Goal: Task Accomplishment & Management: Manage account settings

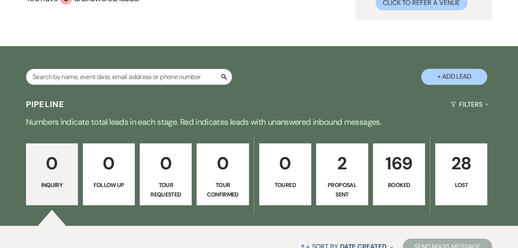
scroll to position [124, 0]
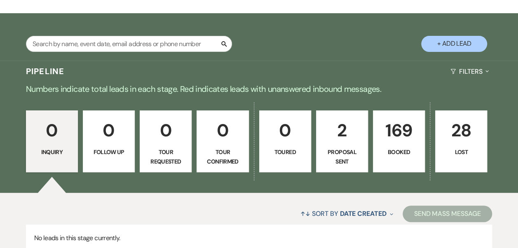
click at [414, 129] on p "169" at bounding box center [398, 131] width 41 height 28
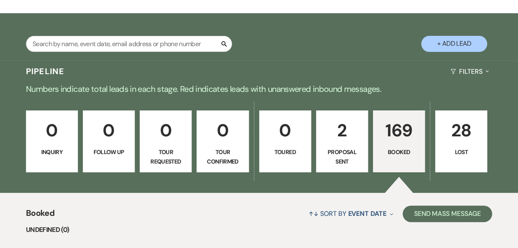
click at [111, 124] on p "0" at bounding box center [108, 131] width 41 height 28
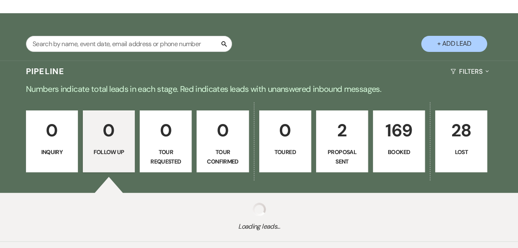
scroll to position [41, 0]
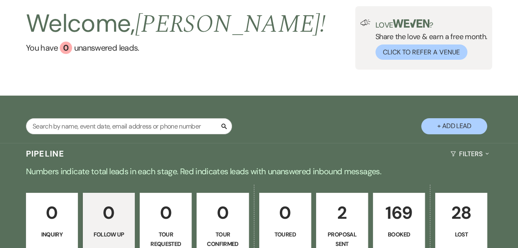
click at [110, 124] on div "Search + Add Lead Pipeline Filters Expand Numbers indicate total leads in each …" at bounding box center [259, 210] width 518 height 228
drag, startPoint x: 113, startPoint y: 124, endPoint x: 118, endPoint y: 124, distance: 4.9
click at [113, 124] on input "text" at bounding box center [129, 126] width 206 height 16
type input "[PERSON_NAME]"
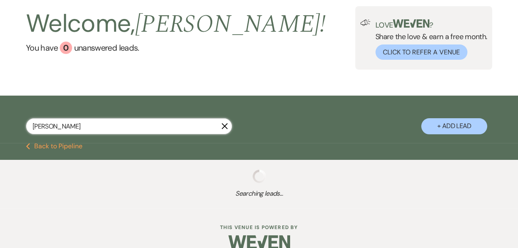
select select "8"
select select "5"
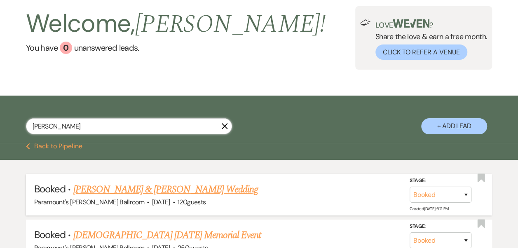
type input "[PERSON_NAME]"
click at [120, 188] on link "[PERSON_NAME] & [PERSON_NAME] Wedding" at bounding box center [165, 189] width 185 height 15
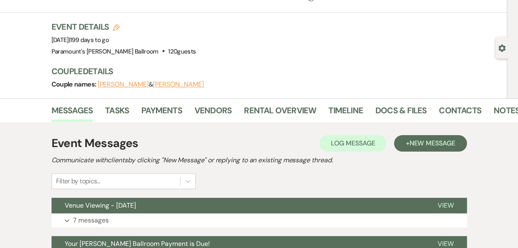
scroll to position [82, 0]
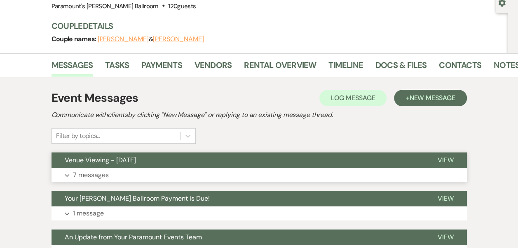
click at [134, 176] on button "Expand 7 messages" at bounding box center [259, 175] width 415 height 14
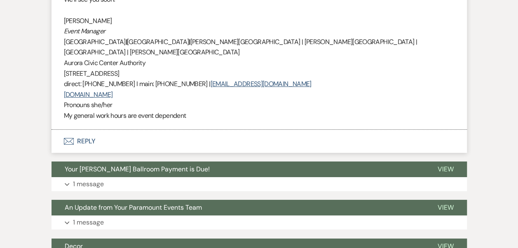
scroll to position [1442, 0]
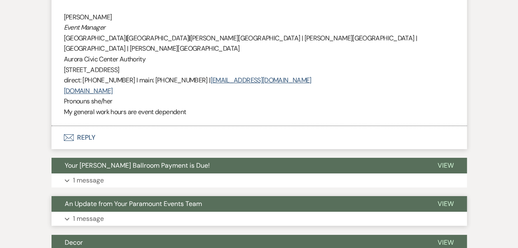
click at [122, 199] on span "An Update from Your Paramount Events Team" at bounding box center [133, 203] width 137 height 9
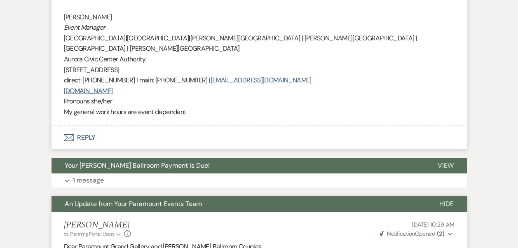
scroll to position [1525, 0]
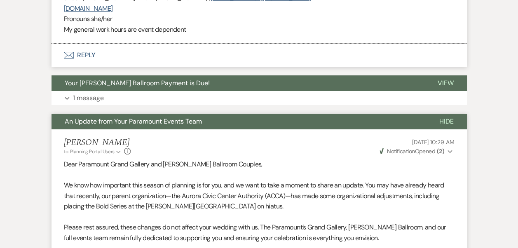
drag, startPoint x: 160, startPoint y: 74, endPoint x: 158, endPoint y: 82, distance: 8.0
click at [160, 117] on span "An Update from Your Paramount Events Team" at bounding box center [133, 121] width 137 height 9
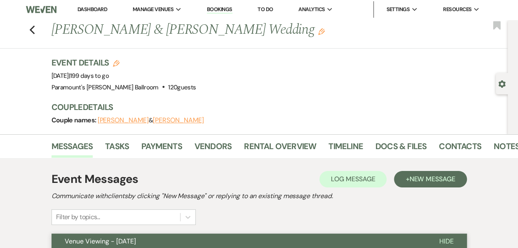
scroll to position [0, 0]
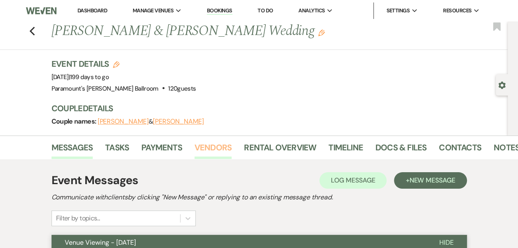
click at [218, 148] on link "Vendors" at bounding box center [213, 150] width 37 height 18
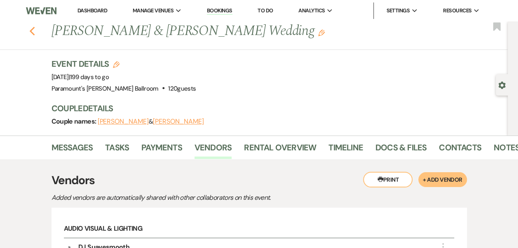
click at [35, 30] on icon "Previous" at bounding box center [32, 31] width 6 height 10
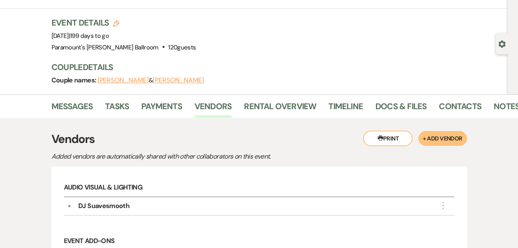
select select "8"
select select "5"
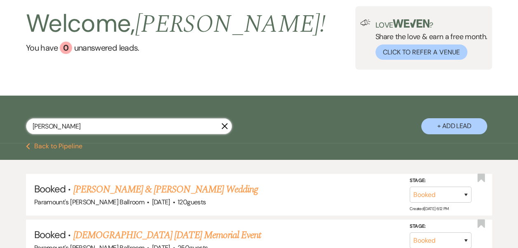
drag, startPoint x: 94, startPoint y: 128, endPoint x: 2, endPoint y: 138, distance: 92.1
click at [2, 138] on div "[PERSON_NAME] X + Add Lead" at bounding box center [259, 120] width 518 height 41
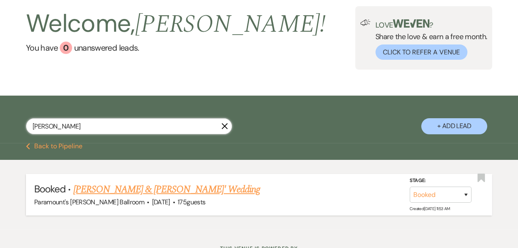
type input "[PERSON_NAME]"
click at [110, 188] on link "[PERSON_NAME] & [PERSON_NAME]' Wedding" at bounding box center [166, 189] width 187 height 15
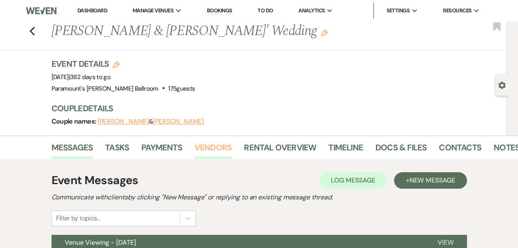
click at [217, 149] on link "Vendors" at bounding box center [213, 150] width 37 height 18
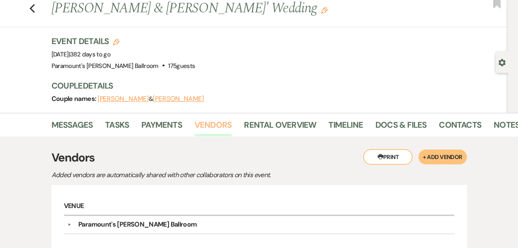
scroll to position [20, 0]
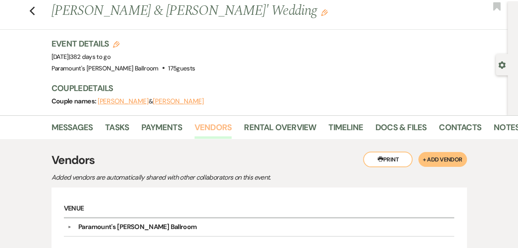
click at [219, 129] on link "Vendors" at bounding box center [213, 130] width 37 height 18
click at [35, 15] on icon "Previous" at bounding box center [32, 11] width 6 height 10
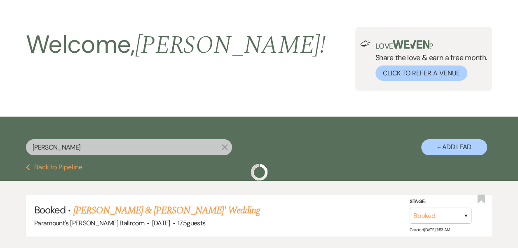
scroll to position [41, 0]
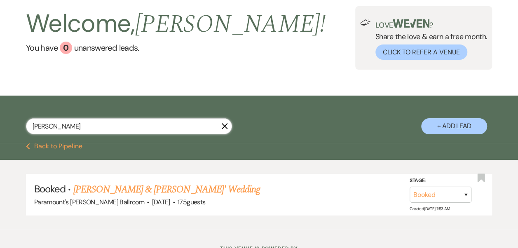
drag, startPoint x: 70, startPoint y: 134, endPoint x: 35, endPoint y: 126, distance: 35.5
click at [35, 126] on input "[PERSON_NAME]" at bounding box center [129, 126] width 206 height 16
type input "f"
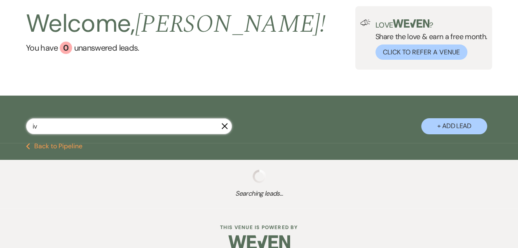
type input "ive"
select select "8"
select select "4"
select select "8"
select select "2"
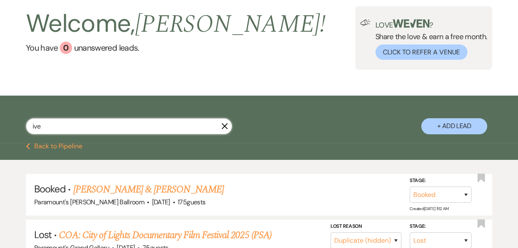
select select "8"
select select "2"
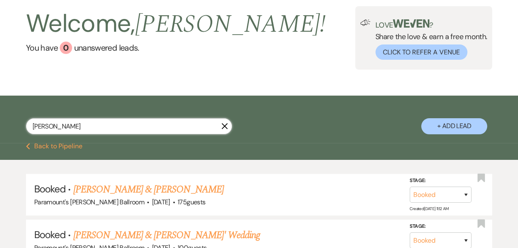
type input "[PERSON_NAME]"
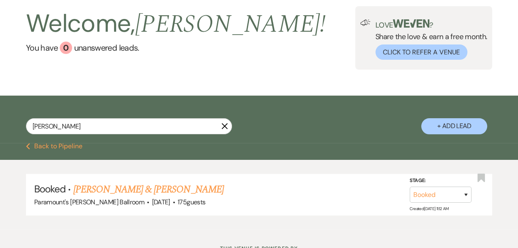
click at [118, 190] on link "[PERSON_NAME] & [PERSON_NAME]" at bounding box center [148, 189] width 150 height 15
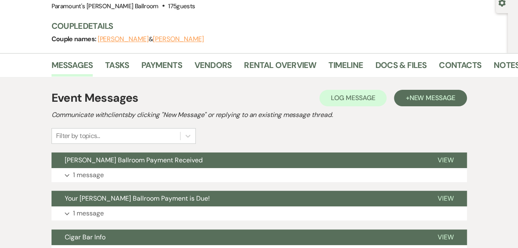
scroll to position [124, 0]
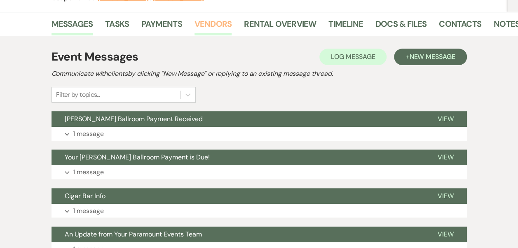
click at [227, 22] on link "Vendors" at bounding box center [213, 26] width 37 height 18
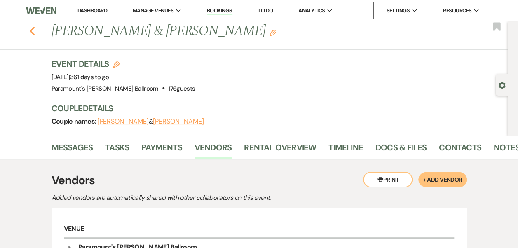
click at [33, 31] on use "button" at bounding box center [31, 31] width 5 height 9
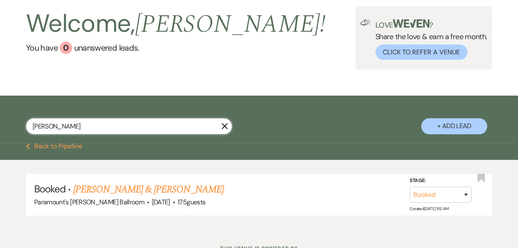
drag, startPoint x: 97, startPoint y: 130, endPoint x: 26, endPoint y: 135, distance: 70.6
click at [27, 135] on div "[PERSON_NAME] X" at bounding box center [129, 129] width 206 height 23
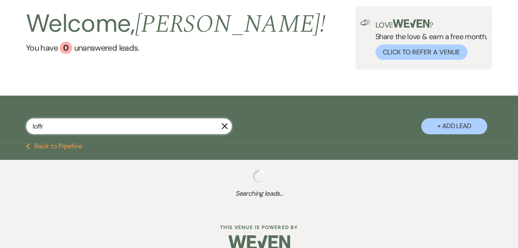
type input "loffre"
select select "8"
select select "4"
select select "8"
select select "4"
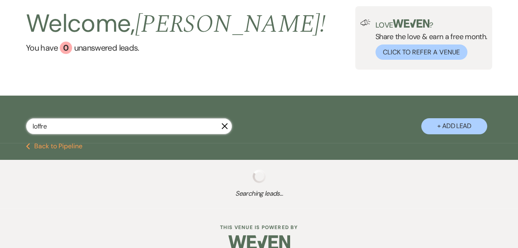
select select "8"
select select "11"
select select "8"
select select "4"
select select "8"
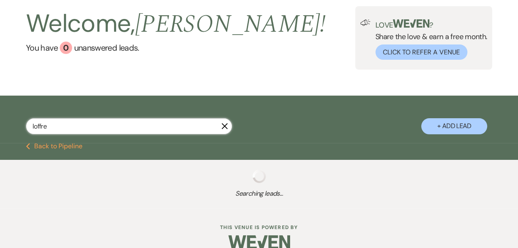
select select "11"
select select "8"
select select "2"
select select "8"
select select "7"
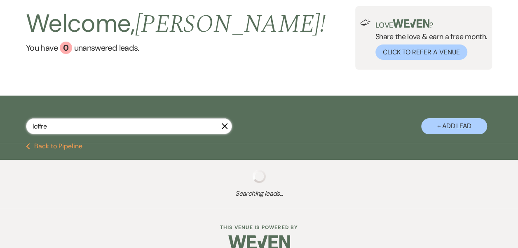
select select "8"
select select "5"
select select "8"
select select "11"
select select "8"
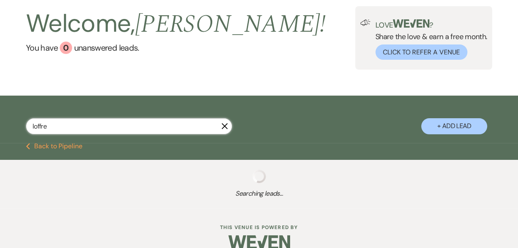
select select "11"
select select "8"
select select "5"
select select "8"
select select "11"
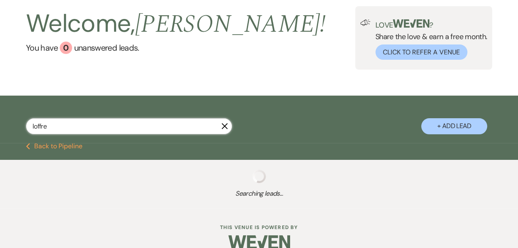
select select "8"
select select "2"
select select "8"
select select "2"
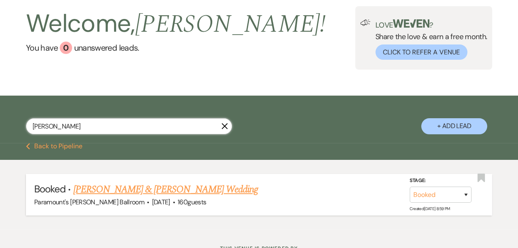
type input "[PERSON_NAME]"
click at [154, 183] on link "[PERSON_NAME] & [PERSON_NAME] Wedding" at bounding box center [165, 189] width 185 height 15
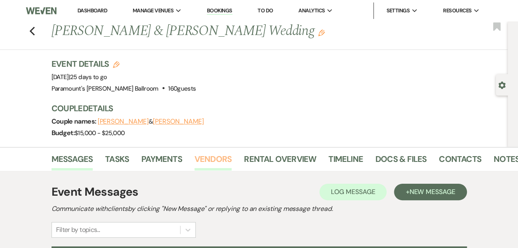
click at [205, 155] on link "Vendors" at bounding box center [213, 161] width 37 height 18
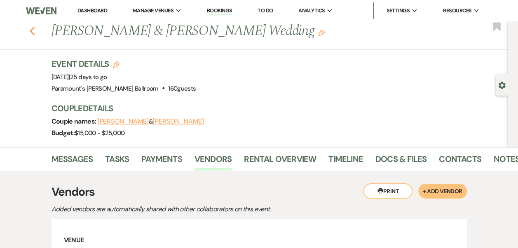
click at [34, 31] on use "button" at bounding box center [31, 31] width 5 height 9
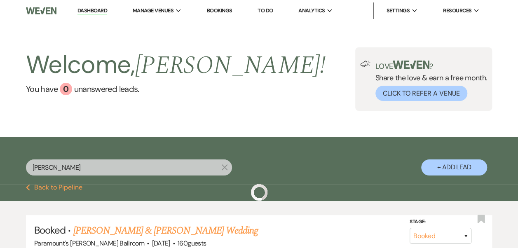
scroll to position [41, 0]
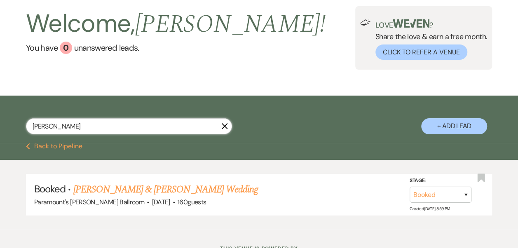
drag, startPoint x: 78, startPoint y: 131, endPoint x: 1, endPoint y: 138, distance: 77.3
click at [4, 137] on div "[PERSON_NAME] X + Add Lead" at bounding box center [259, 120] width 518 height 41
type input "p"
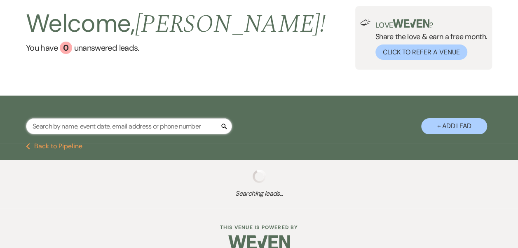
type input "p"
select select "8"
select select "11"
select select "6"
select select "8"
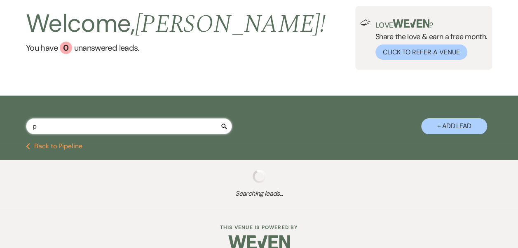
select select "11"
select select "6"
select select "8"
select select "4"
select select "8"
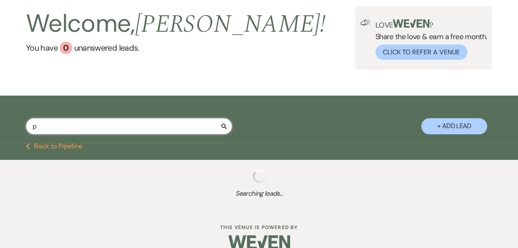
select select "11"
select select "8"
select select "7"
select select "8"
select select "11"
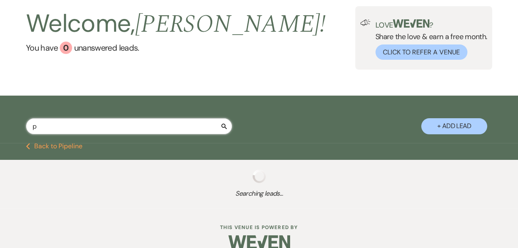
select select "8"
select select "11"
select select "8"
select select "2"
select select "8"
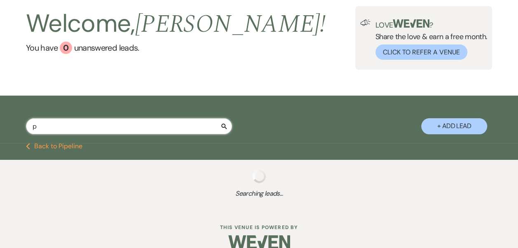
select select "4"
select select "8"
select select "6"
select select "8"
select select "7"
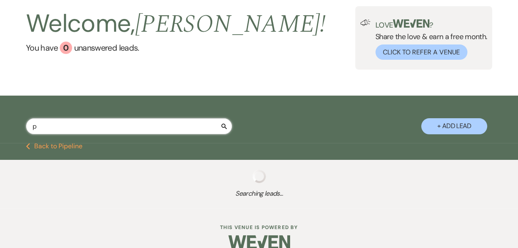
select select "8"
select select "1"
select select "8"
select select "11"
select select "8"
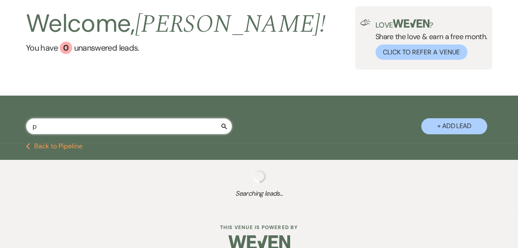
select select "11"
select select "8"
select select "2"
select select "8"
select select "11"
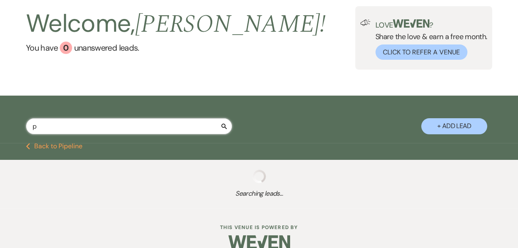
select select "8"
select select "4"
select select "8"
select select "6"
select select "8"
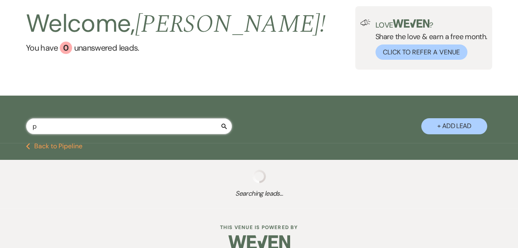
select select "1"
select select "8"
select select "11"
select select "8"
select select "4"
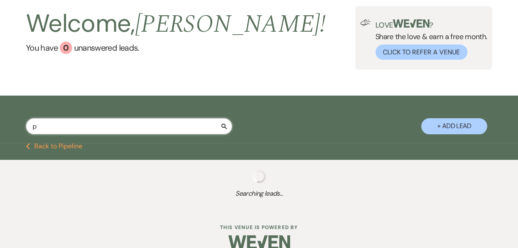
select select "8"
select select "2"
select select "8"
select select "2"
select select "8"
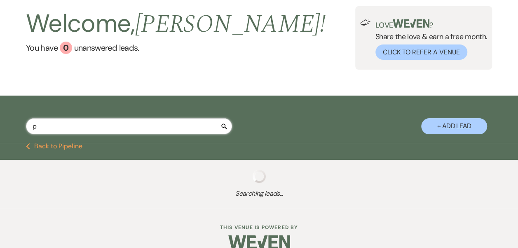
select select "2"
select select "8"
select select "2"
select select "8"
select select "4"
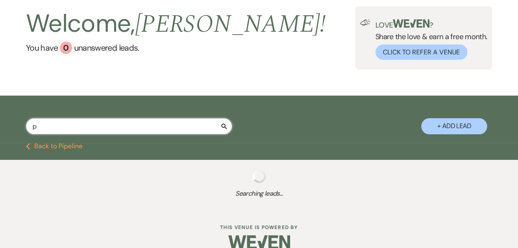
select select "8"
select select "2"
select select "8"
select select "2"
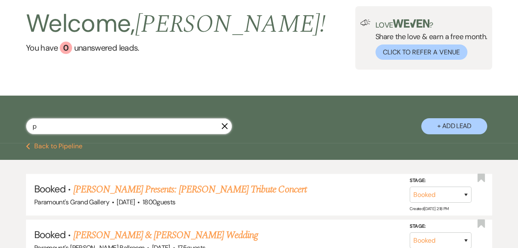
type input "pr"
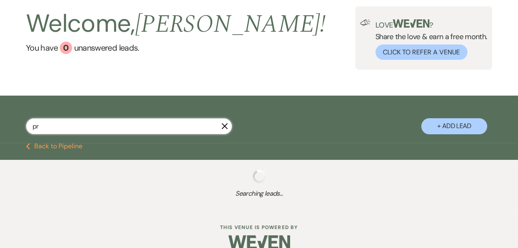
select select "6"
select select "8"
select select "11"
select select "8"
select select "2"
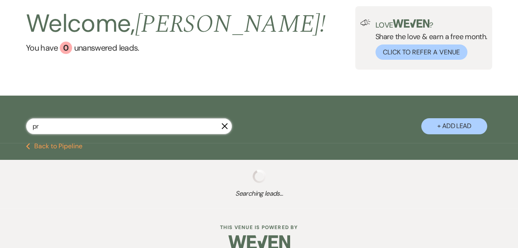
select select "8"
select select "4"
select select "8"
select select "11"
select select "8"
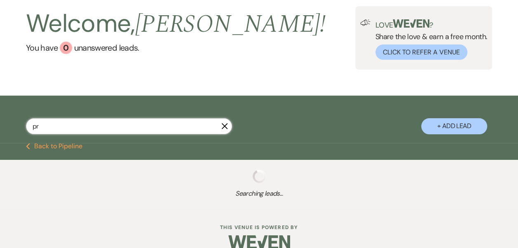
select select "1"
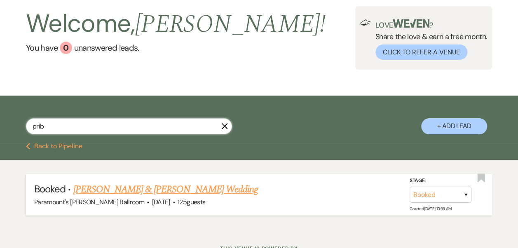
type input "prib"
click at [165, 190] on link "[PERSON_NAME] & [PERSON_NAME] Wedding" at bounding box center [165, 189] width 185 height 15
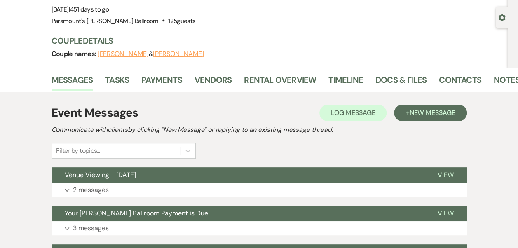
scroll to position [124, 0]
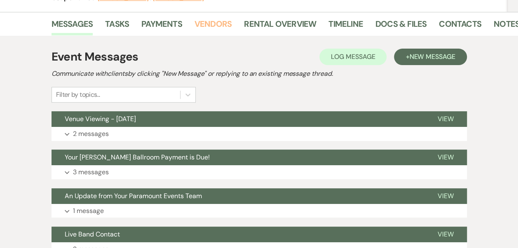
click at [224, 21] on link "Vendors" at bounding box center [213, 26] width 37 height 18
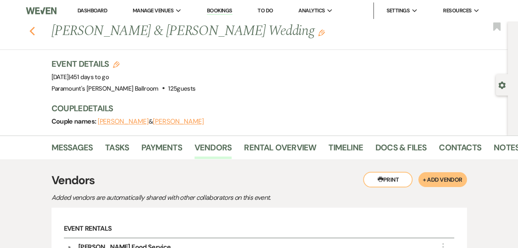
click at [35, 34] on icon "Previous" at bounding box center [32, 31] width 6 height 10
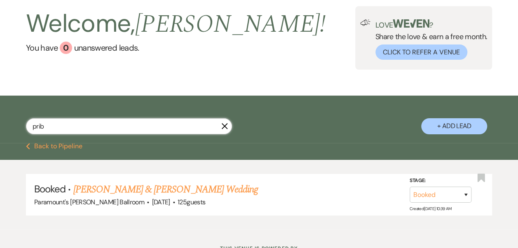
drag, startPoint x: 66, startPoint y: 128, endPoint x: 10, endPoint y: 121, distance: 56.4
click at [10, 121] on div "prib X + Add Lead" at bounding box center [259, 120] width 518 height 41
type input "[PERSON_NAME]"
select select "8"
select select "4"
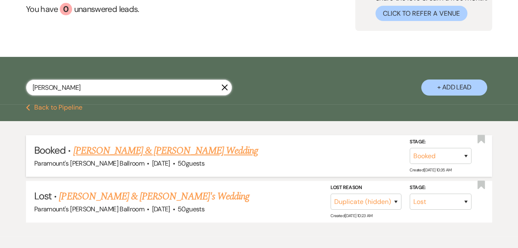
scroll to position [82, 0]
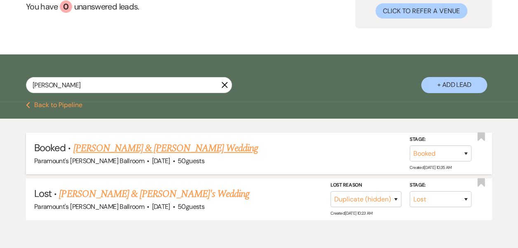
click at [190, 152] on link "[PERSON_NAME] & [PERSON_NAME] Wedding" at bounding box center [165, 148] width 185 height 15
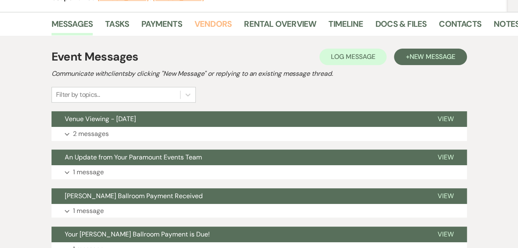
click at [207, 17] on link "Vendors" at bounding box center [213, 26] width 37 height 18
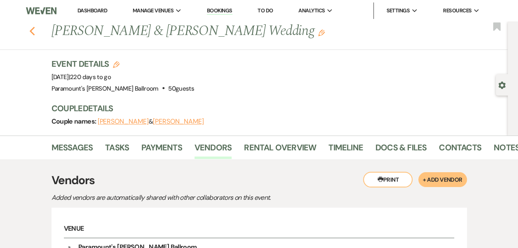
click at [35, 33] on icon "Previous" at bounding box center [32, 31] width 6 height 10
select select "8"
select select "4"
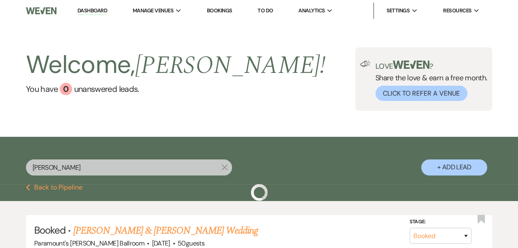
scroll to position [82, 0]
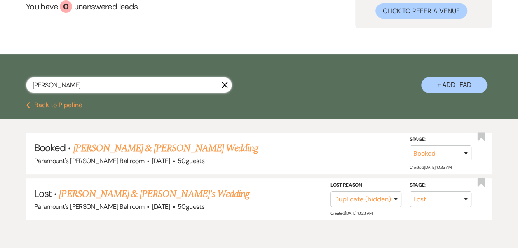
drag, startPoint x: 44, startPoint y: 80, endPoint x: -2, endPoint y: 68, distance: 47.3
click at [0, 68] on html "Dashboard Manage Venues Expand Paramount's [PERSON_NAME] Ballroom Paramount's G…" at bounding box center [259, 103] width 518 height 370
type input "[PERSON_NAME]"
select select "8"
select select "5"
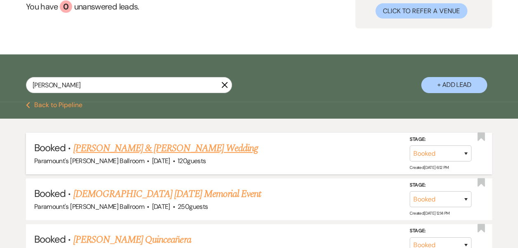
click at [155, 145] on link "[PERSON_NAME] & [PERSON_NAME] Wedding" at bounding box center [165, 148] width 185 height 15
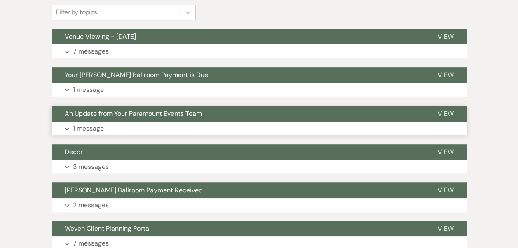
scroll to position [41, 0]
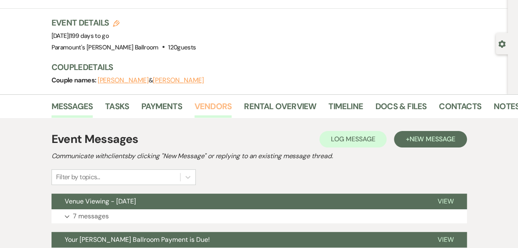
click at [225, 114] on link "Vendors" at bounding box center [213, 109] width 37 height 18
